Goal: Ask a question

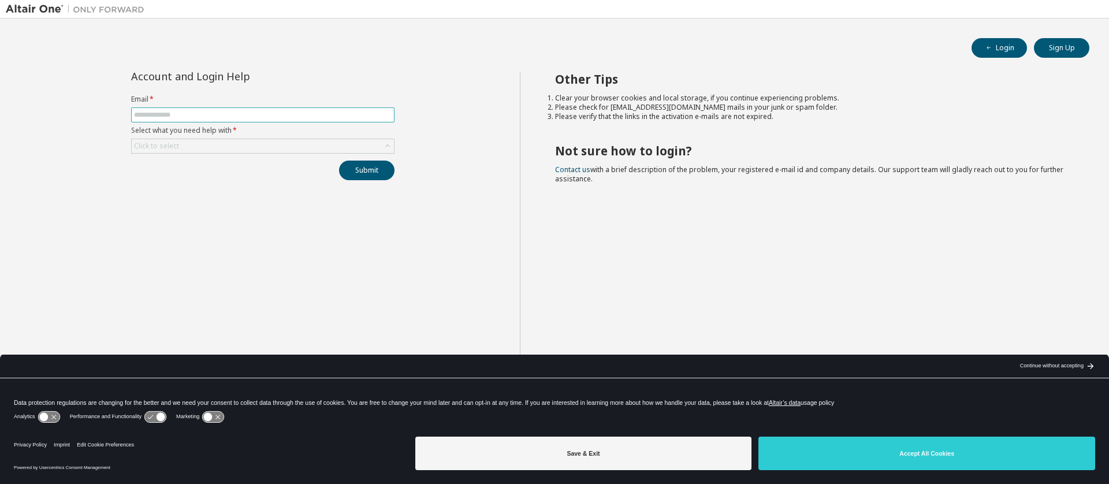
click at [286, 118] on input "text" at bounding box center [263, 114] width 258 height 9
type input "**********"
click at [295, 150] on div "Click to select" at bounding box center [263, 146] width 262 height 14
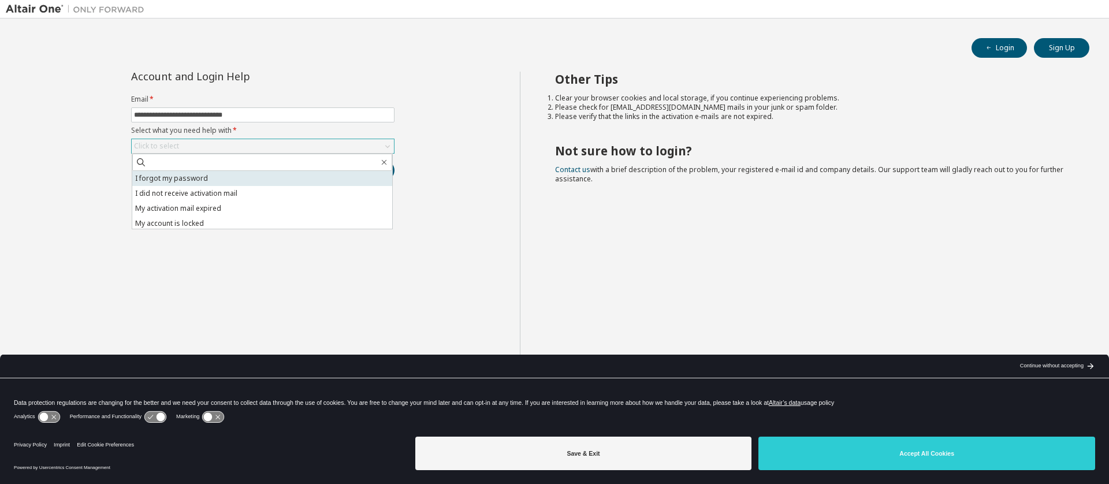
click at [287, 177] on li "I forgot my password" at bounding box center [262, 178] width 260 height 15
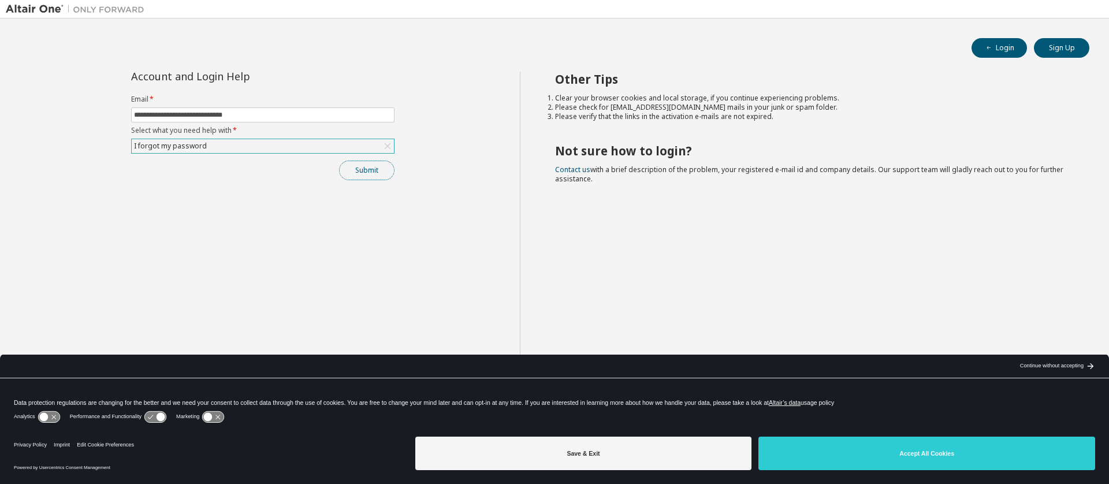
click at [347, 173] on button "Submit" at bounding box center [366, 171] width 55 height 20
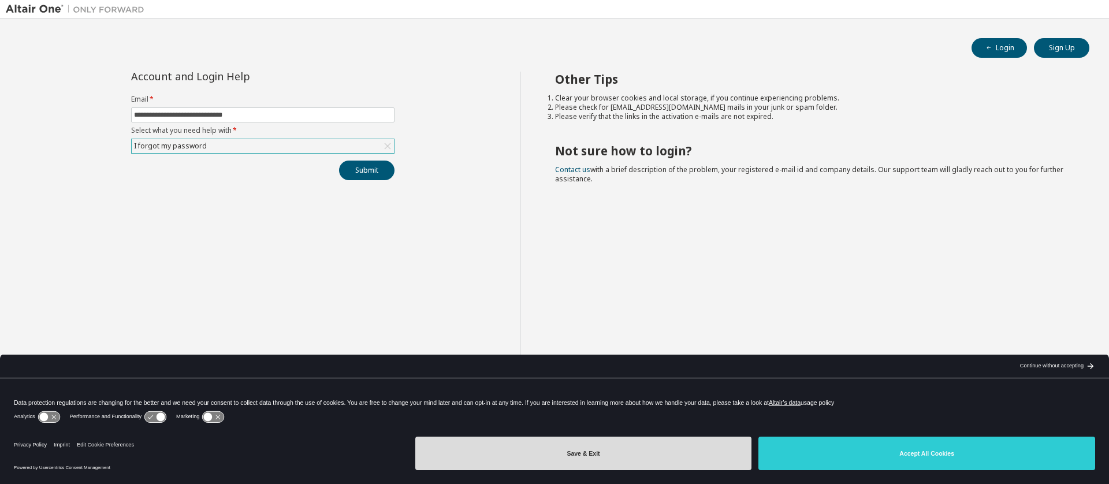
click at [652, 459] on button "Save & Exit" at bounding box center [583, 454] width 337 height 34
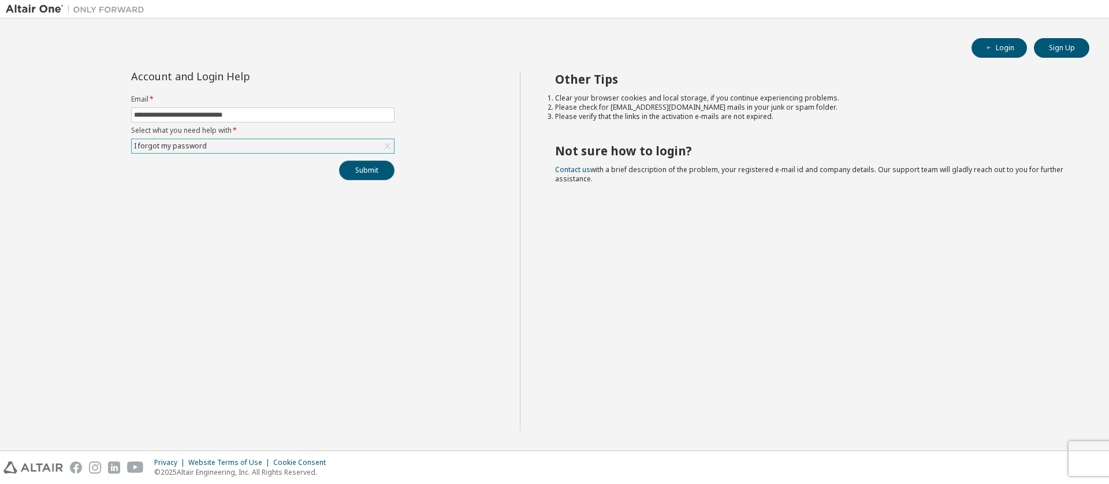
click at [369, 173] on button "Submit" at bounding box center [366, 171] width 55 height 20
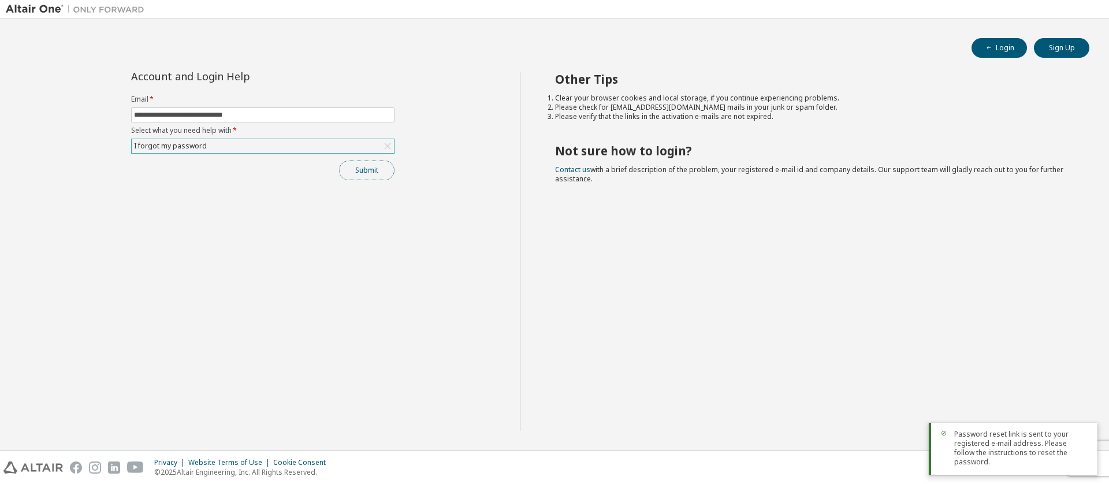
click at [361, 173] on button "Submit" at bounding box center [366, 171] width 55 height 20
